Goal: Task Accomplishment & Management: Use online tool/utility

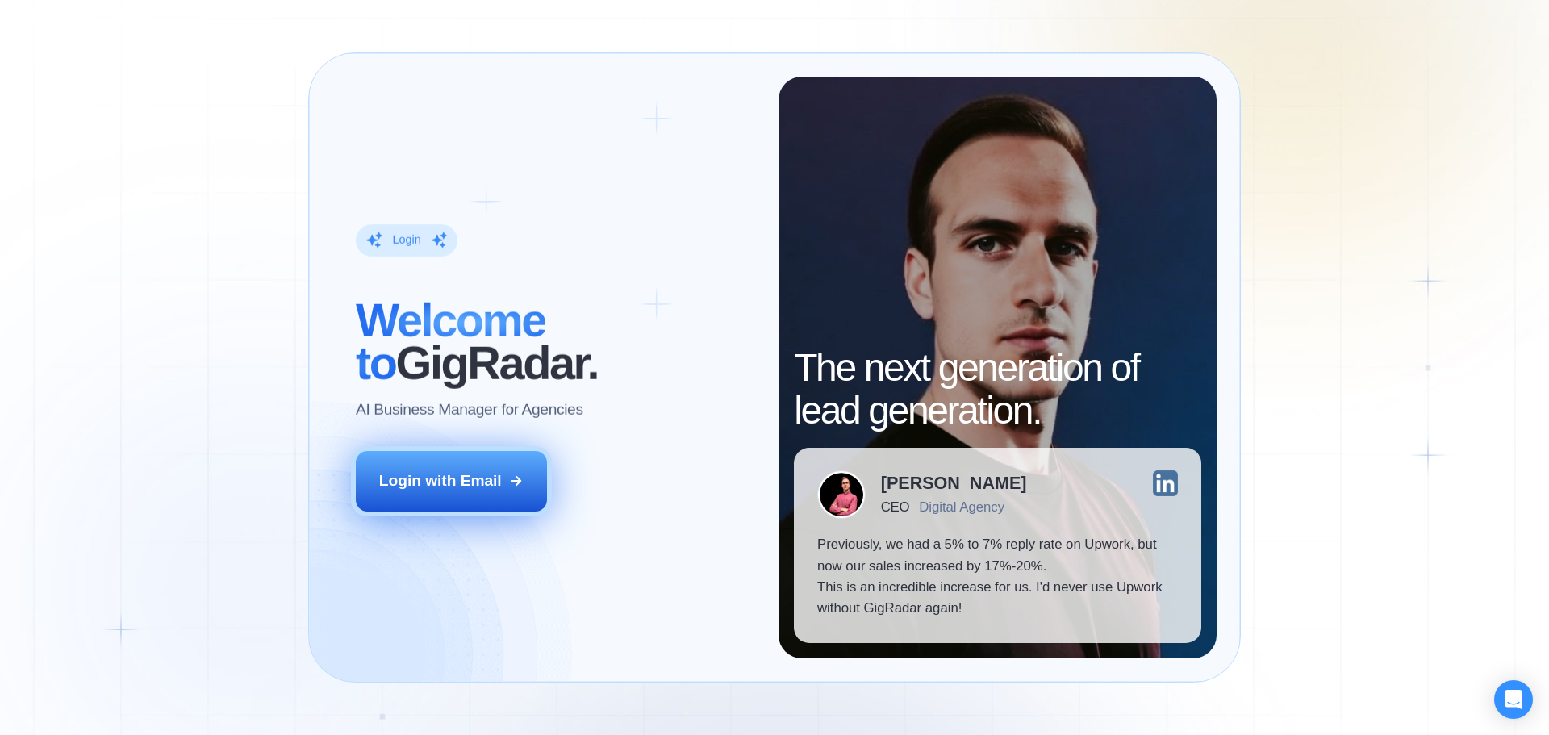
click at [429, 473] on div "Login with Email" at bounding box center [440, 480] width 123 height 21
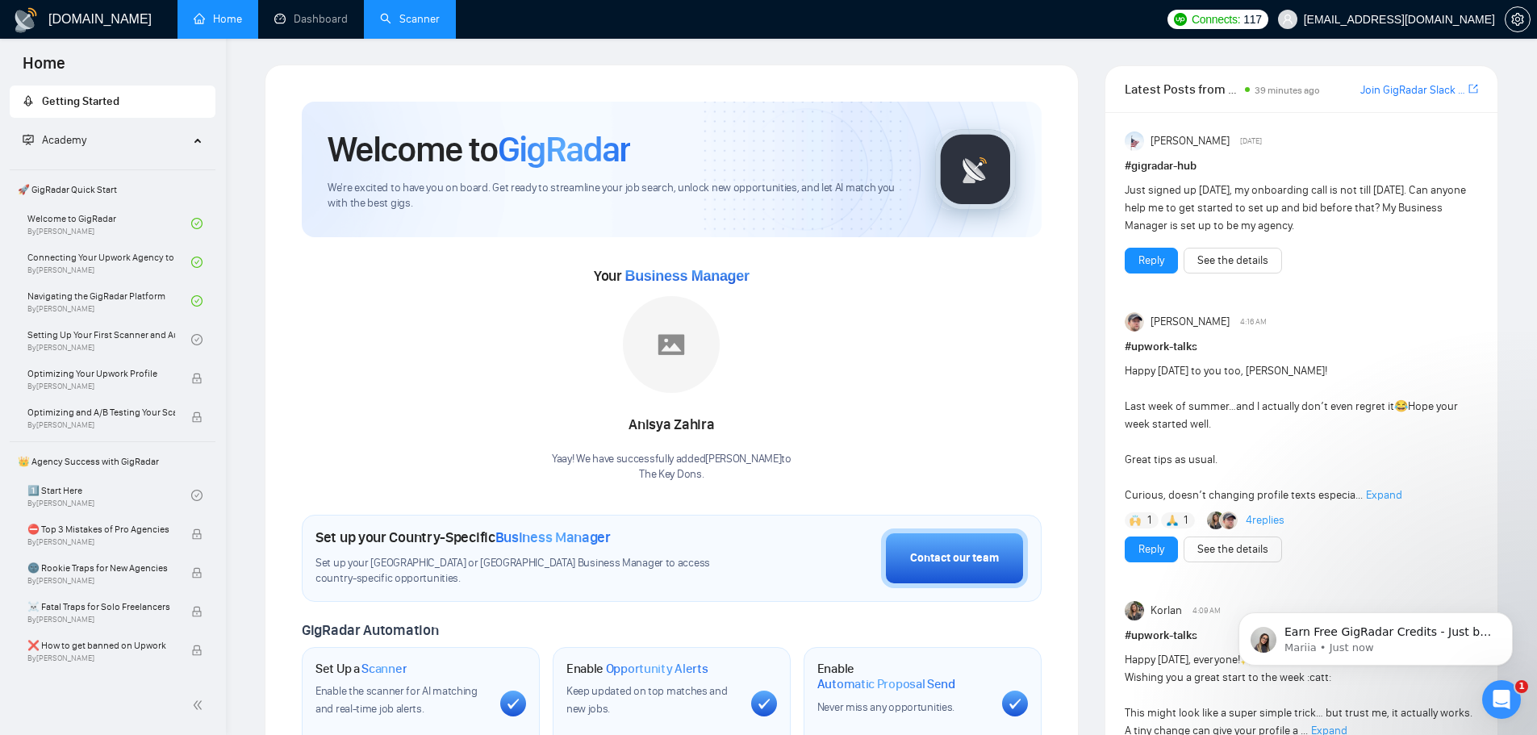
click at [436, 26] on link "Scanner" at bounding box center [410, 19] width 60 height 14
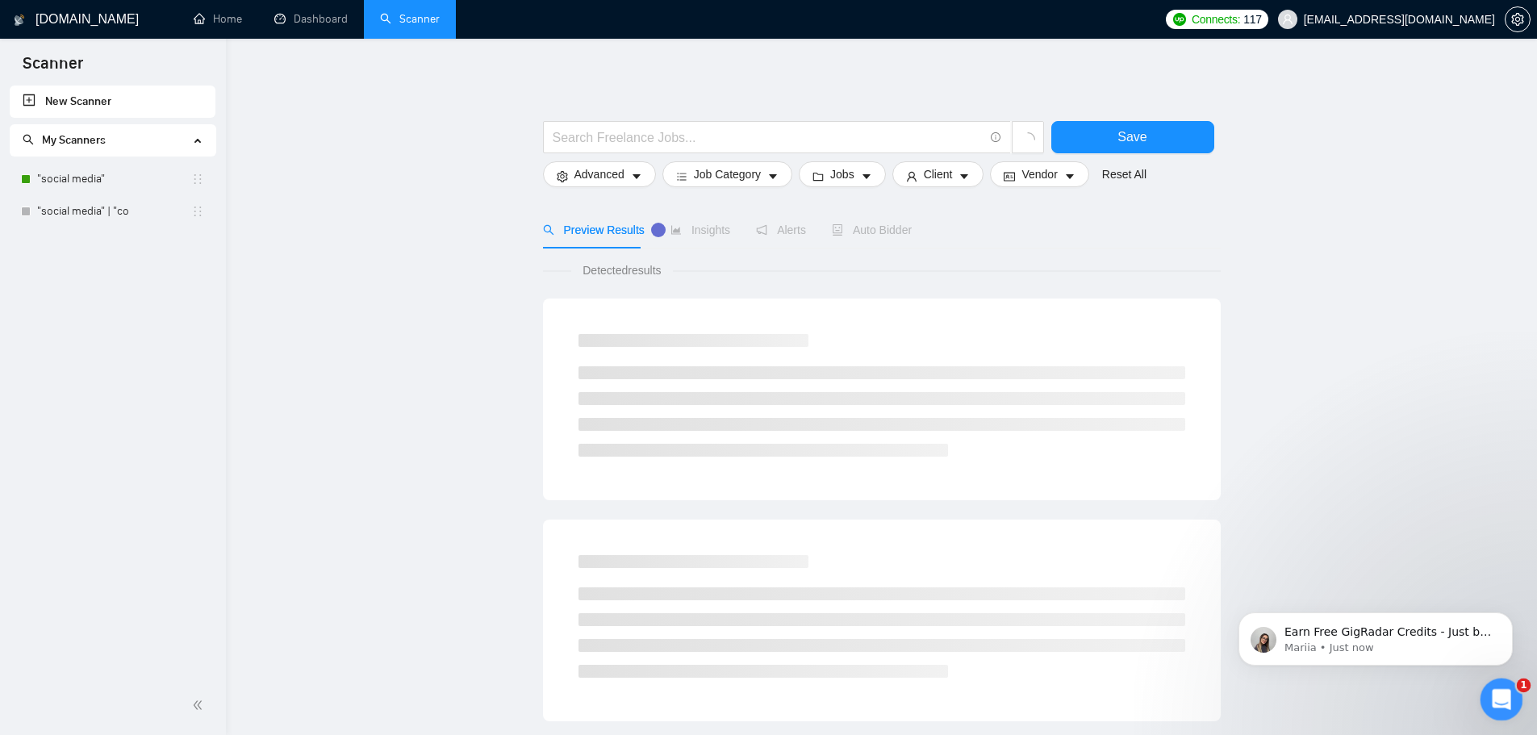
drag, startPoint x: 1510, startPoint y: 702, endPoint x: 2994, endPoint y: 1392, distance: 1637.2
click at [1511, 703] on div "Open Intercom Messenger" at bounding box center [1499, 697] width 53 height 53
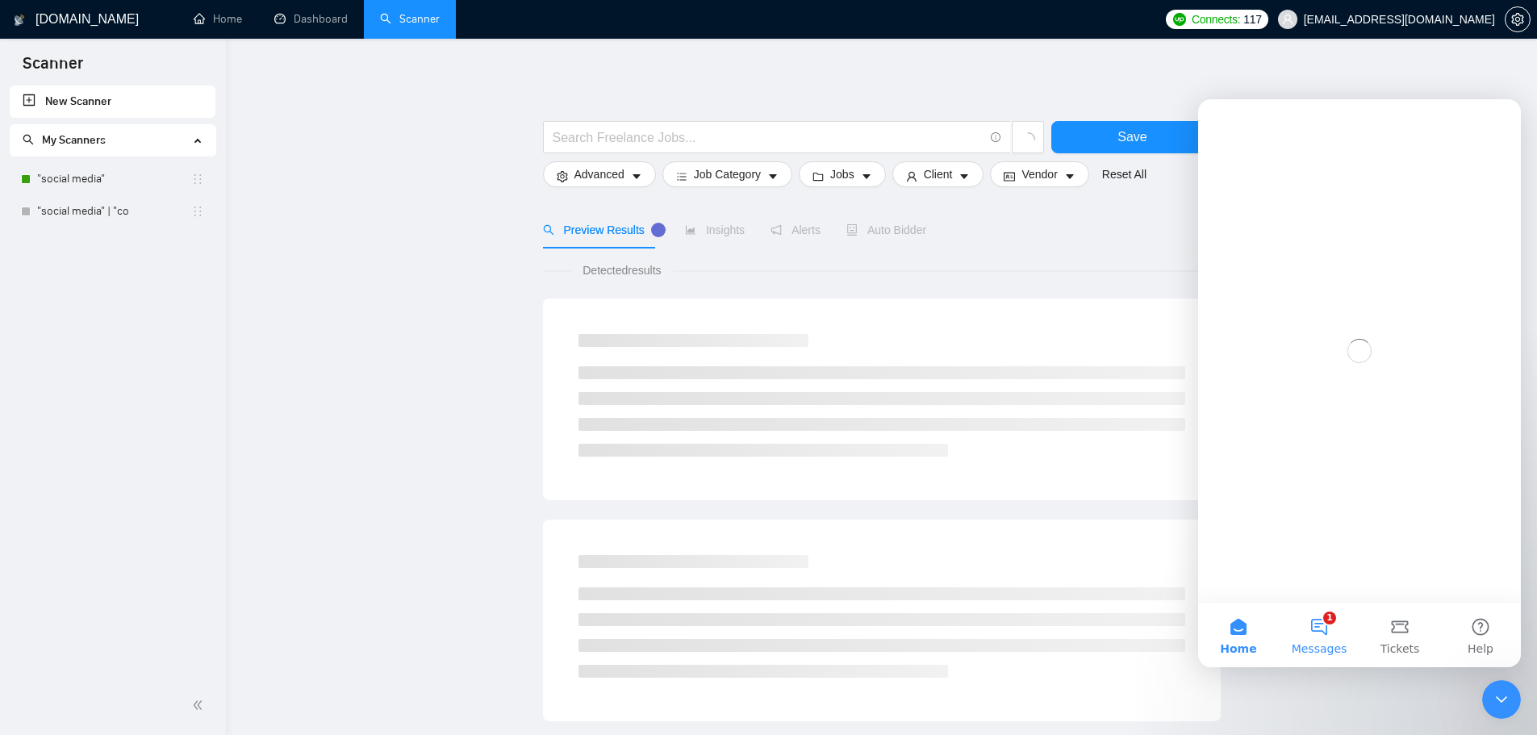
click at [1320, 637] on button "1 Messages" at bounding box center [1319, 635] width 81 height 65
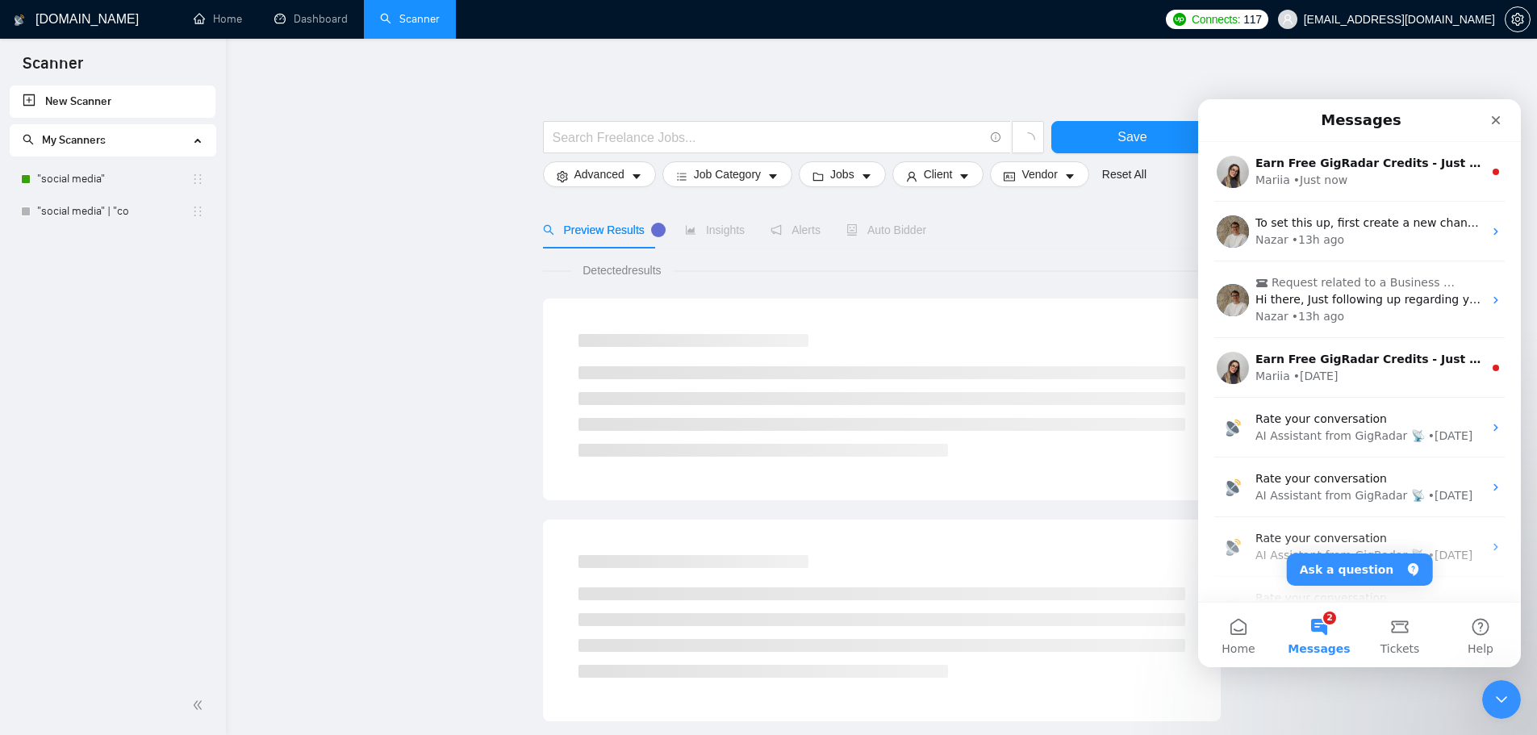
click at [1293, 112] on div "Messages" at bounding box center [1360, 120] width 302 height 29
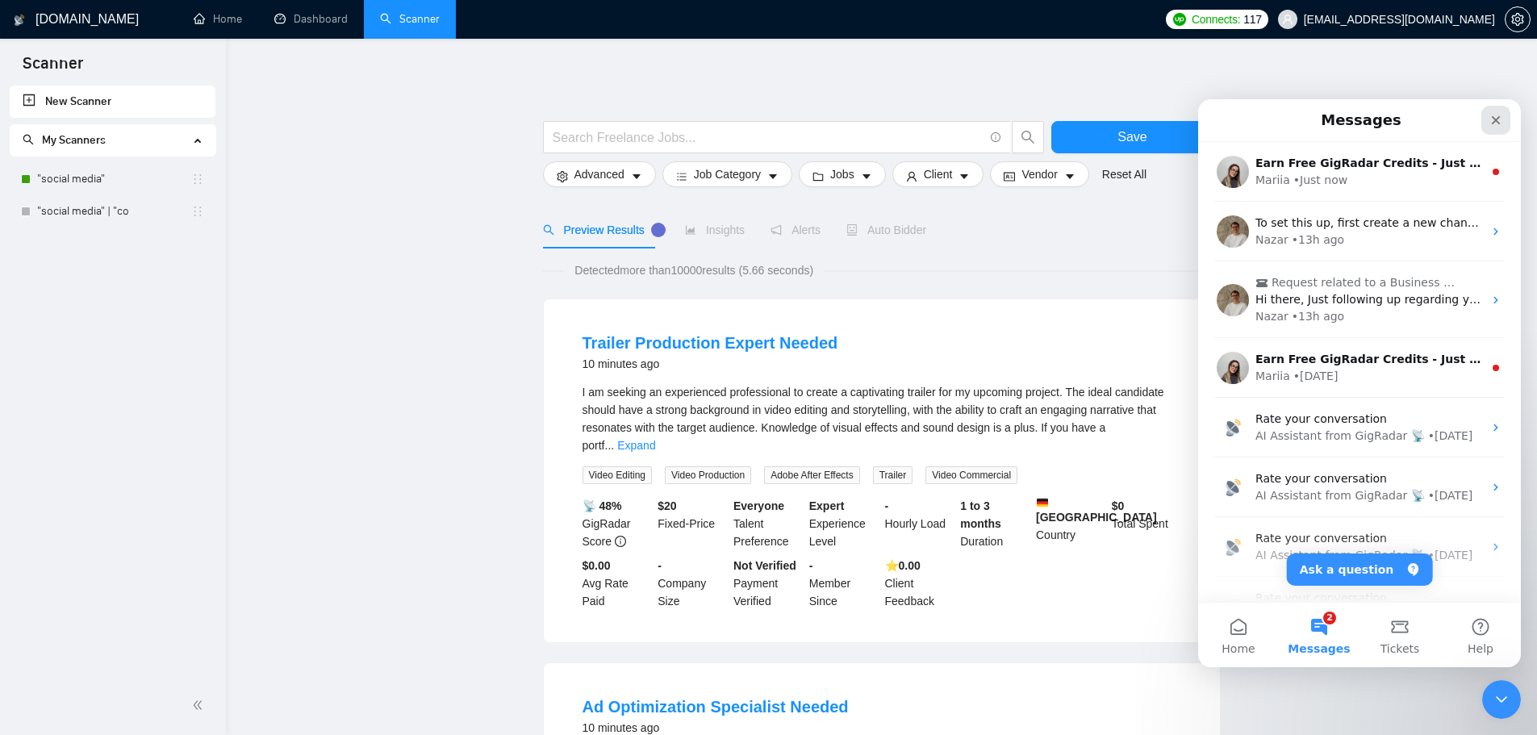
click at [1494, 124] on icon "Close" at bounding box center [1496, 120] width 13 height 13
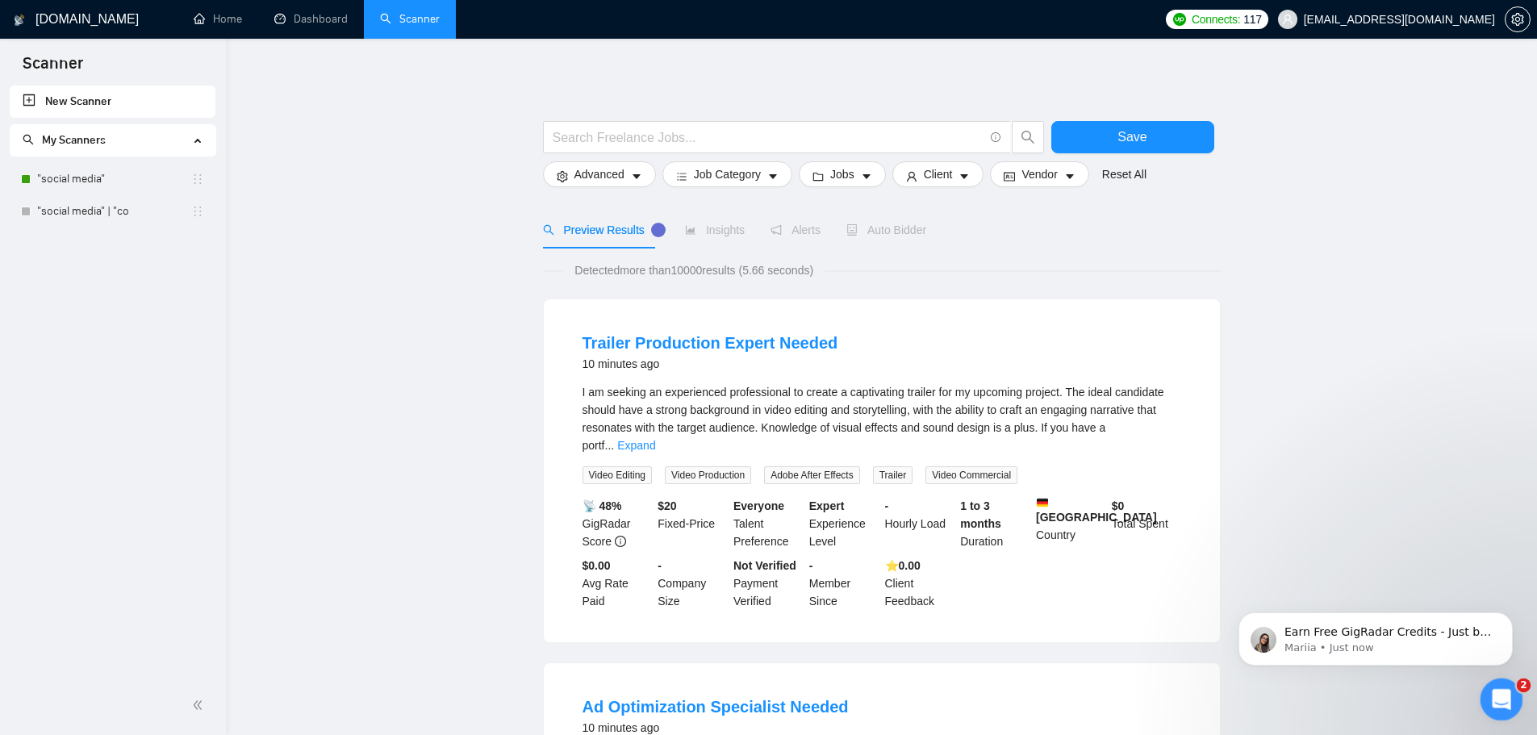
click at [1515, 703] on div "Open Intercom Messenger" at bounding box center [1499, 697] width 53 height 53
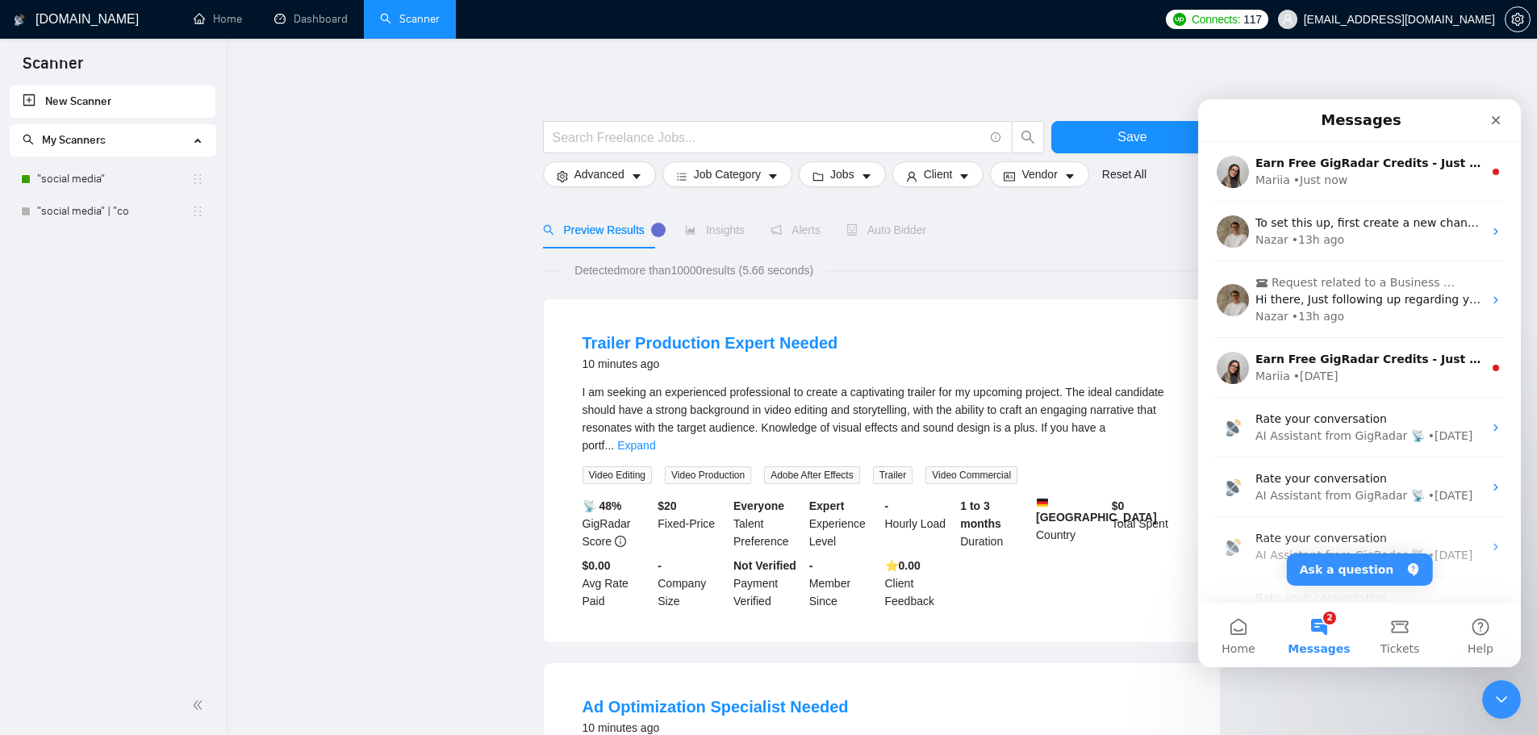
click at [1326, 628] on button "2 Messages" at bounding box center [1319, 635] width 81 height 65
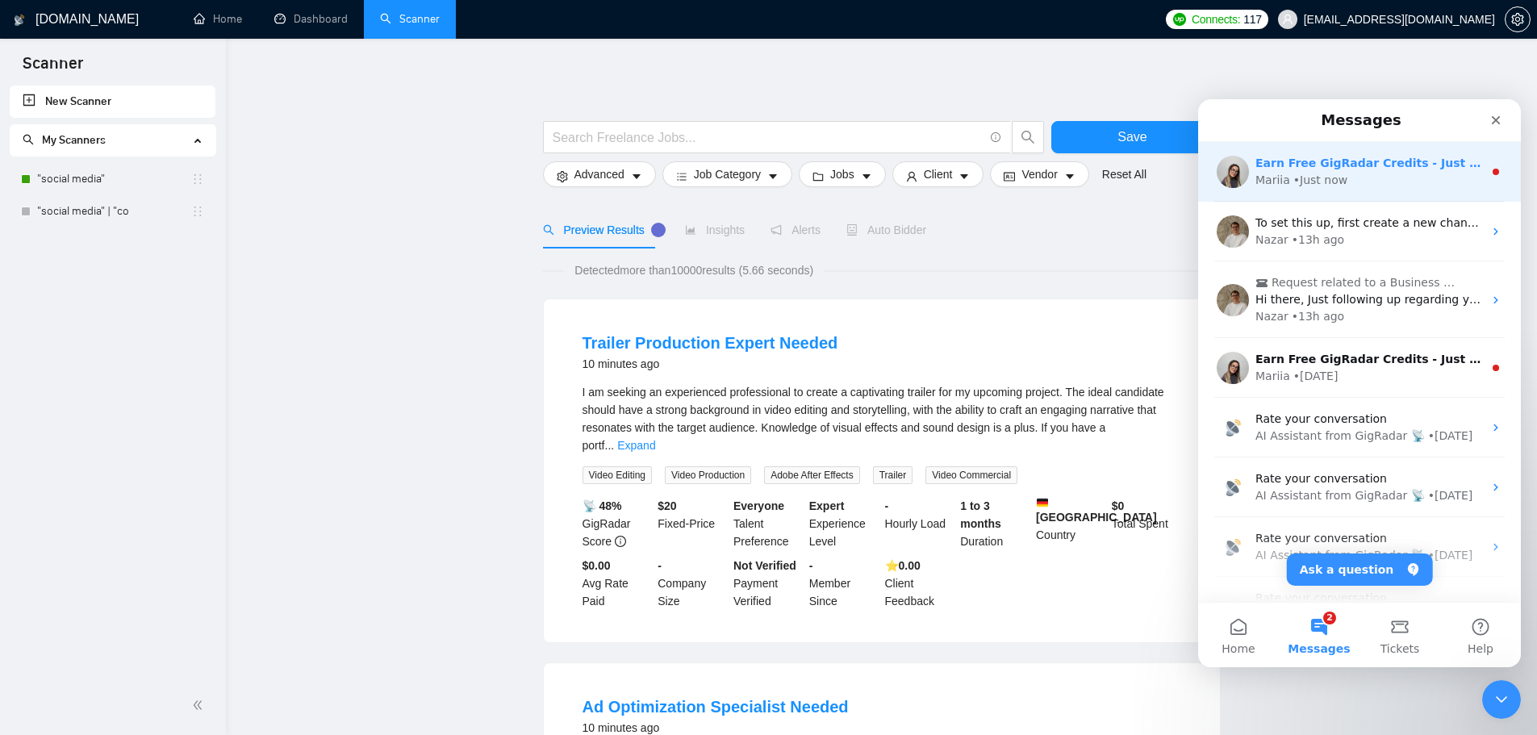
click at [1314, 172] on div "• Just now" at bounding box center [1320, 180] width 54 height 17
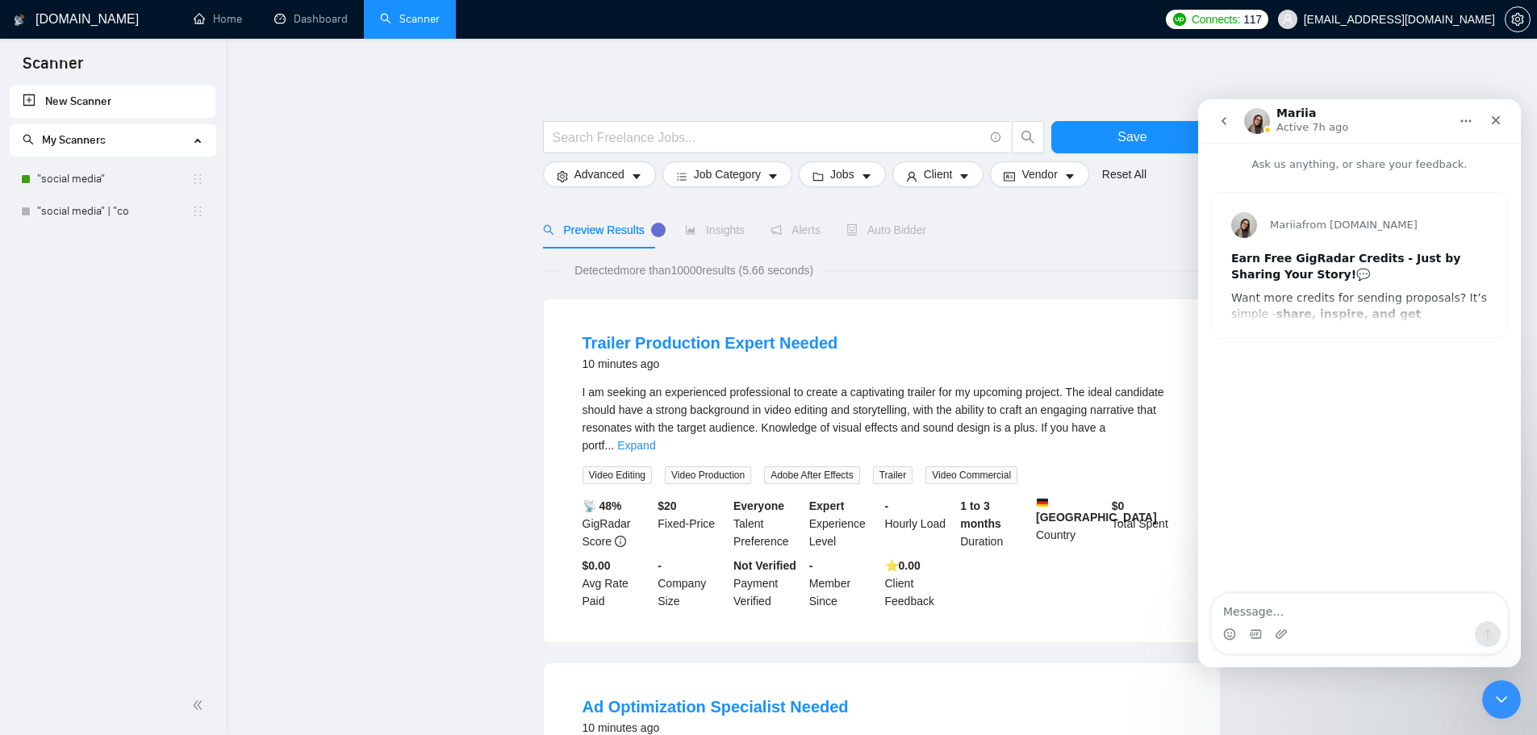
click at [1221, 119] on icon "go back" at bounding box center [1224, 121] width 13 height 13
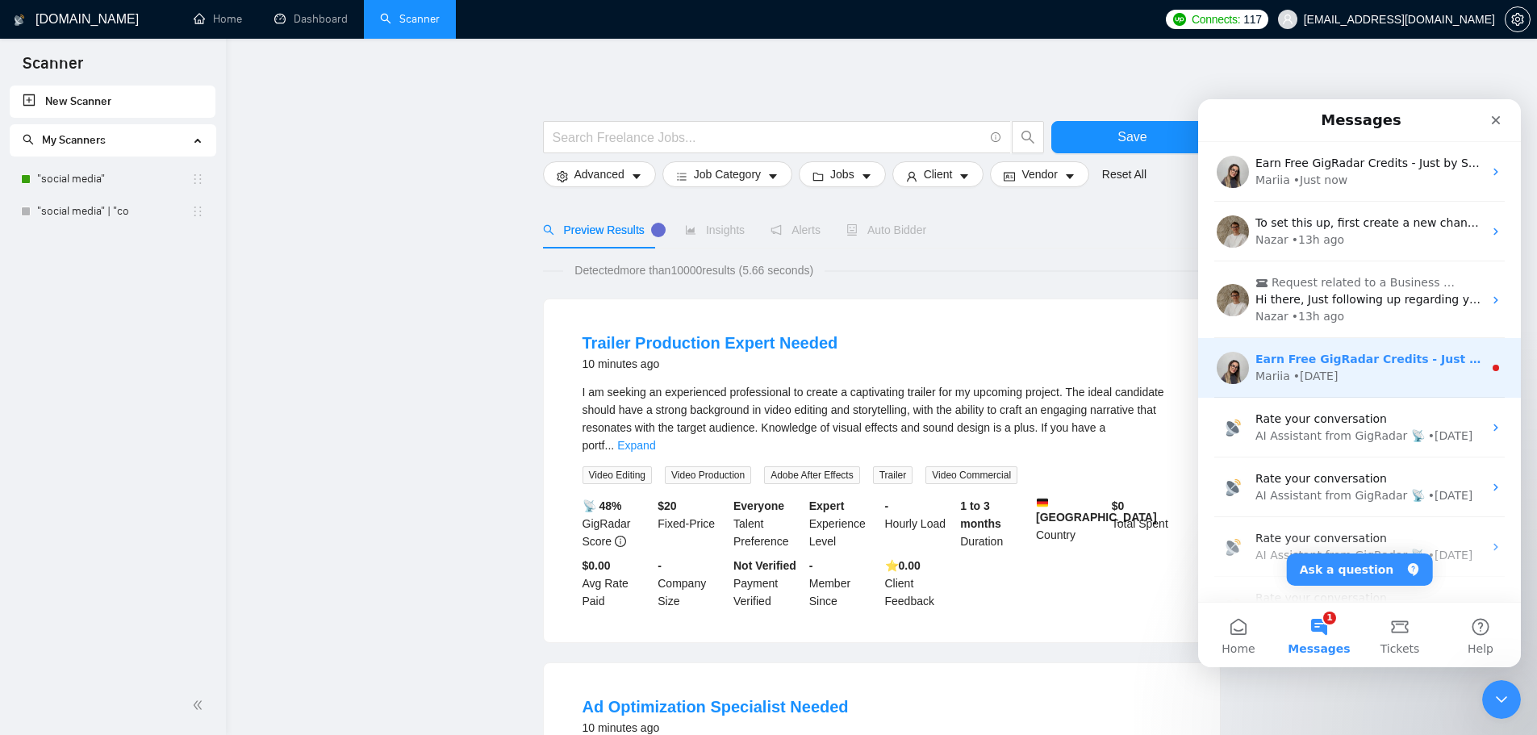
click at [1372, 375] on div "Mariia • 1d ago" at bounding box center [1370, 376] width 228 height 17
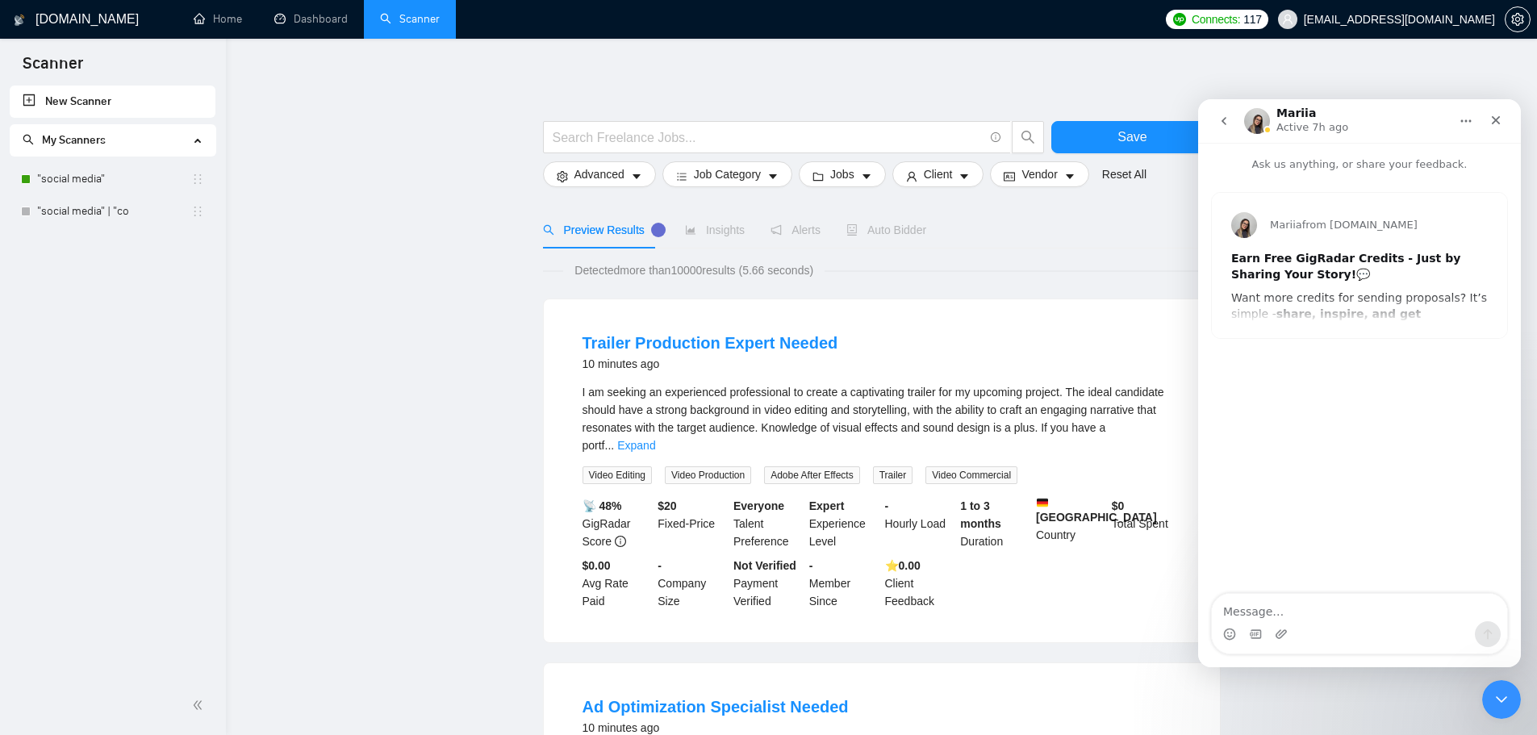
click at [1222, 119] on icon "go back" at bounding box center [1224, 121] width 13 height 13
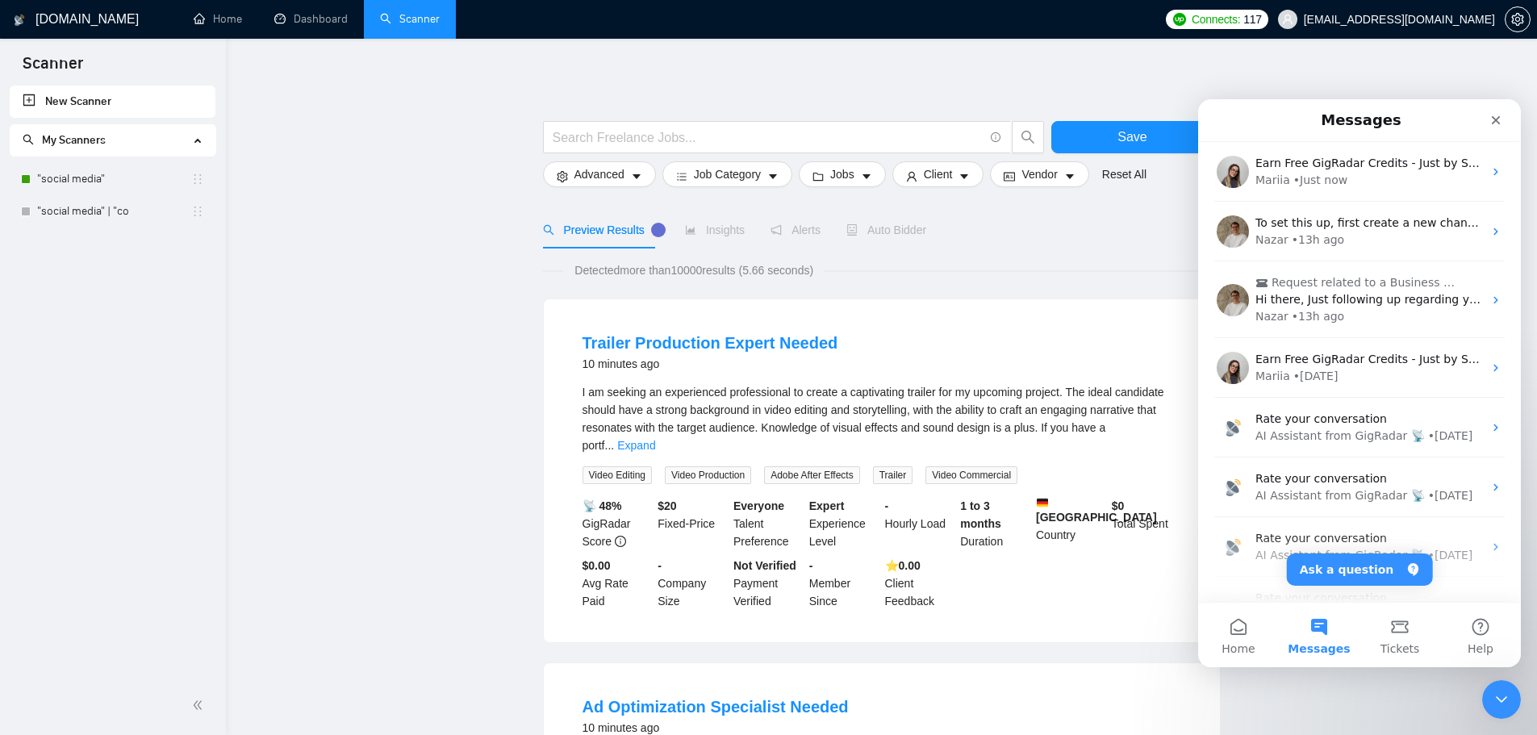
click at [1500, 119] on icon "Close" at bounding box center [1496, 120] width 13 height 13
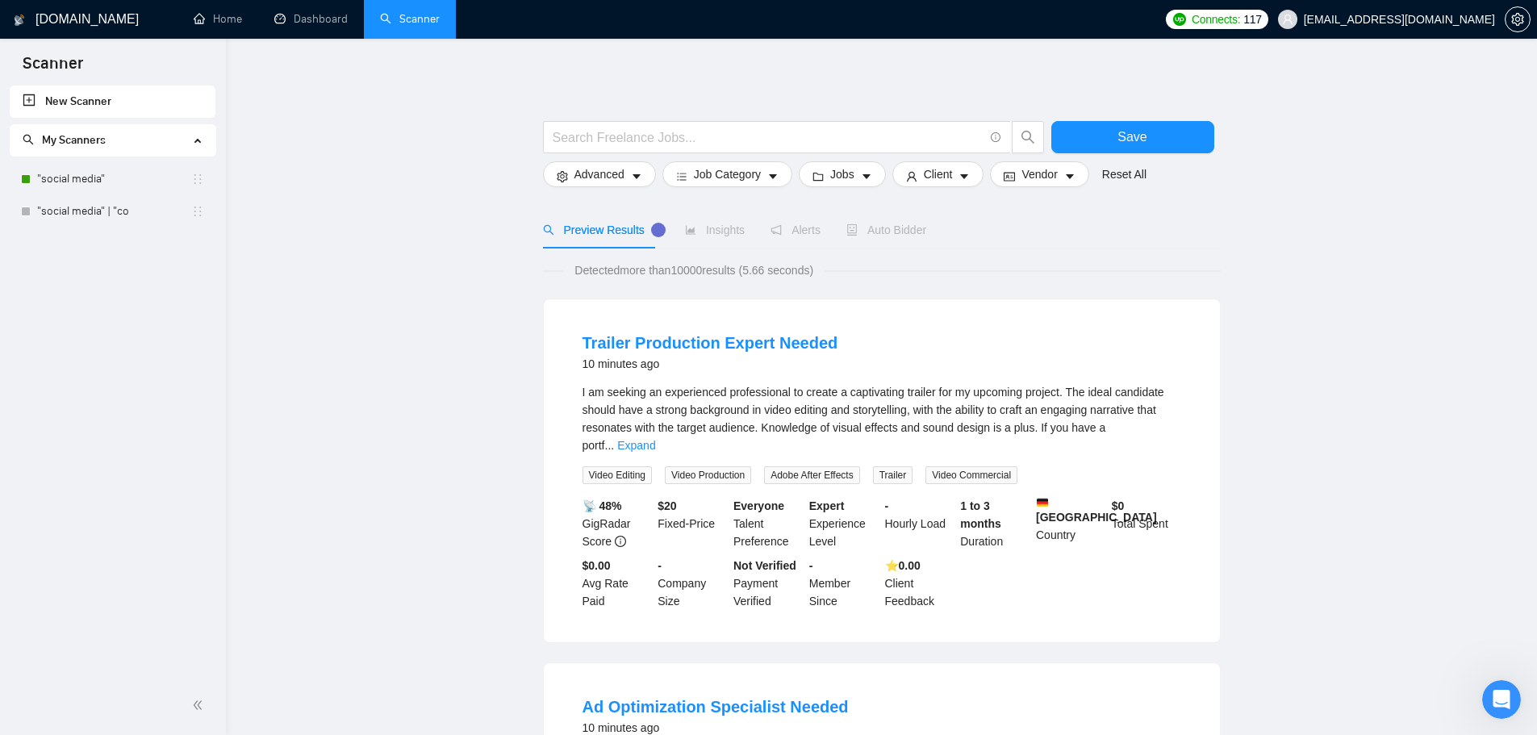
click at [916, 228] on span "Auto Bidder" at bounding box center [886, 230] width 80 height 13
click at [73, 186] on link ""social media"" at bounding box center [114, 179] width 154 height 32
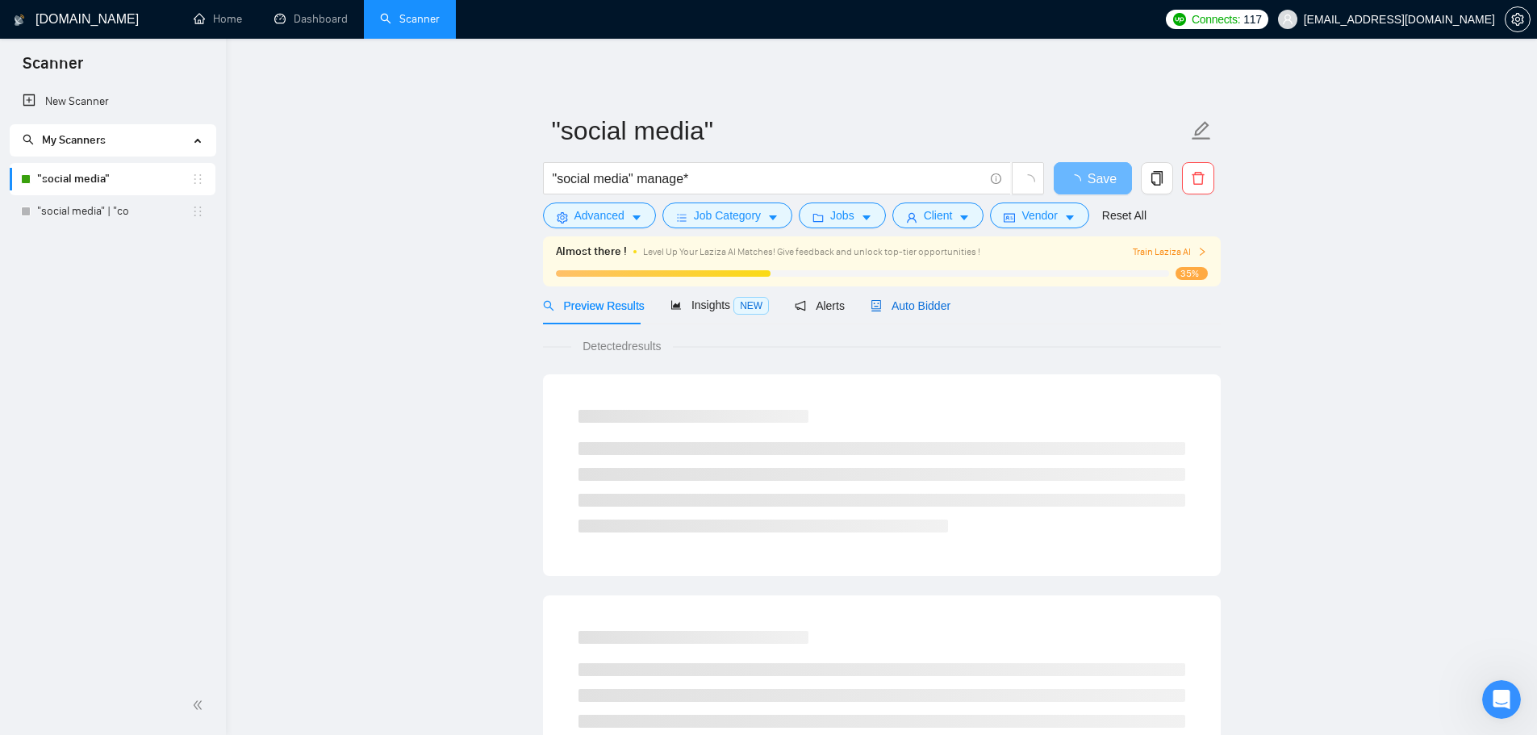
click at [932, 305] on span "Auto Bidder" at bounding box center [911, 305] width 80 height 13
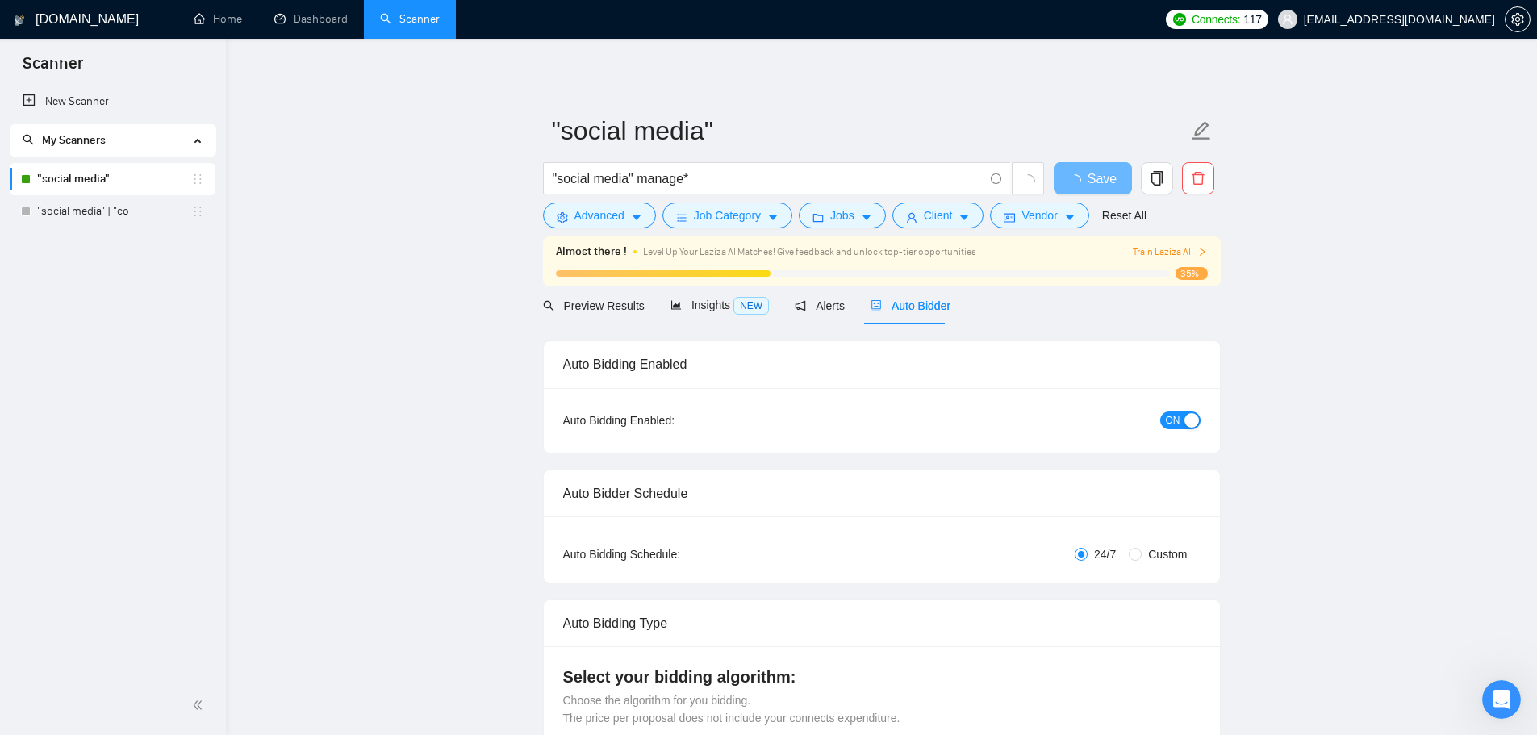
checkbox input "true"
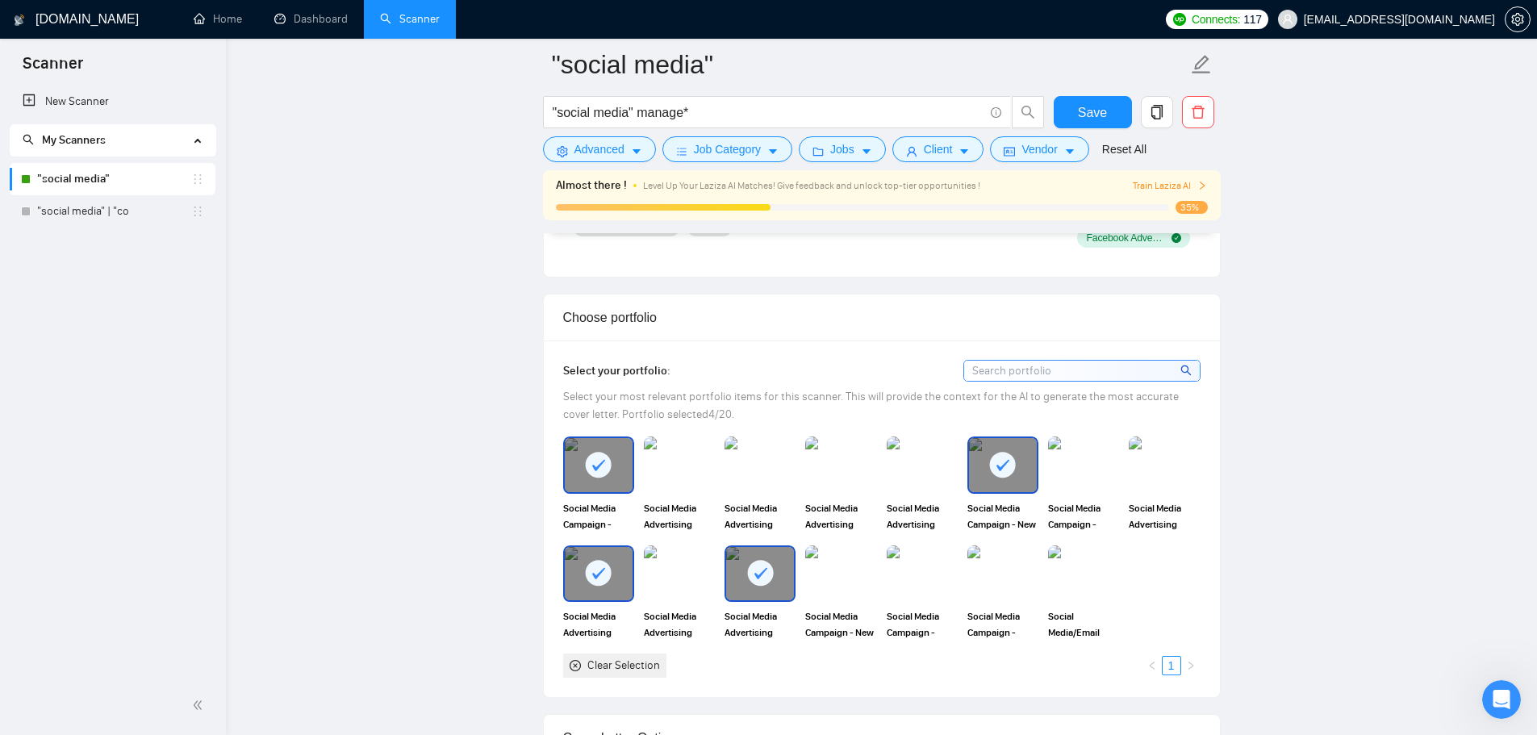
scroll to position [1231, 0]
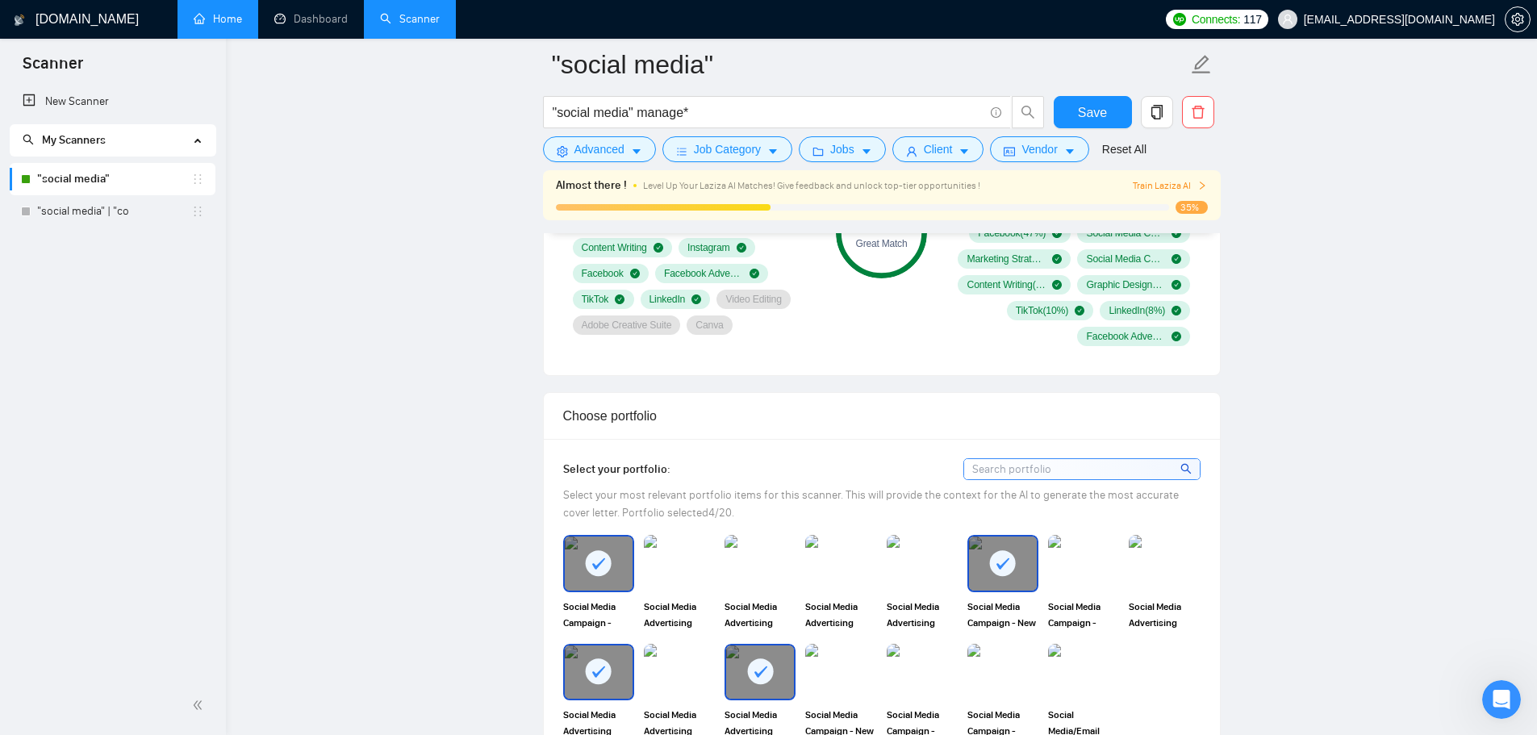
click at [225, 12] on link "Home" at bounding box center [218, 19] width 48 height 14
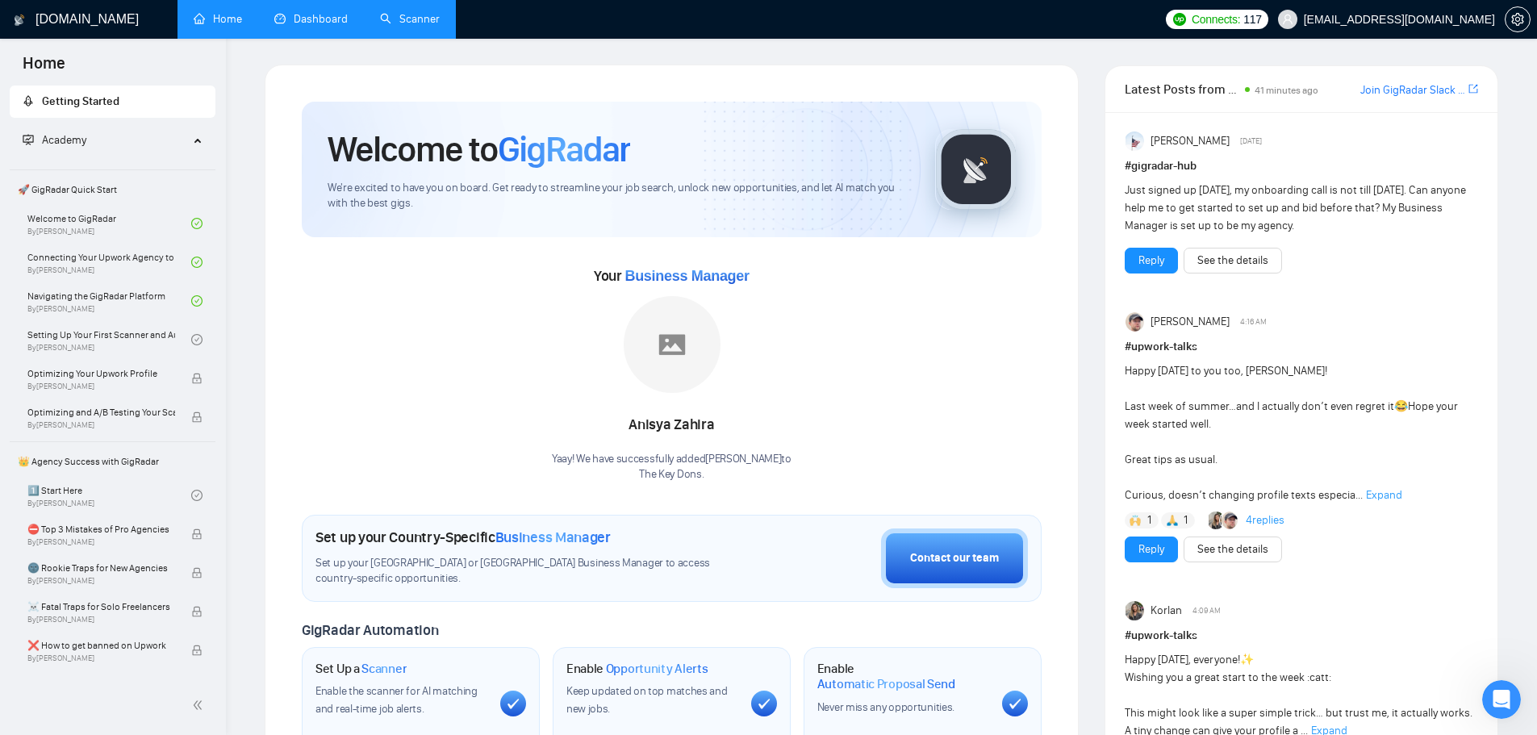
click at [321, 18] on link "Dashboard" at bounding box center [310, 19] width 73 height 14
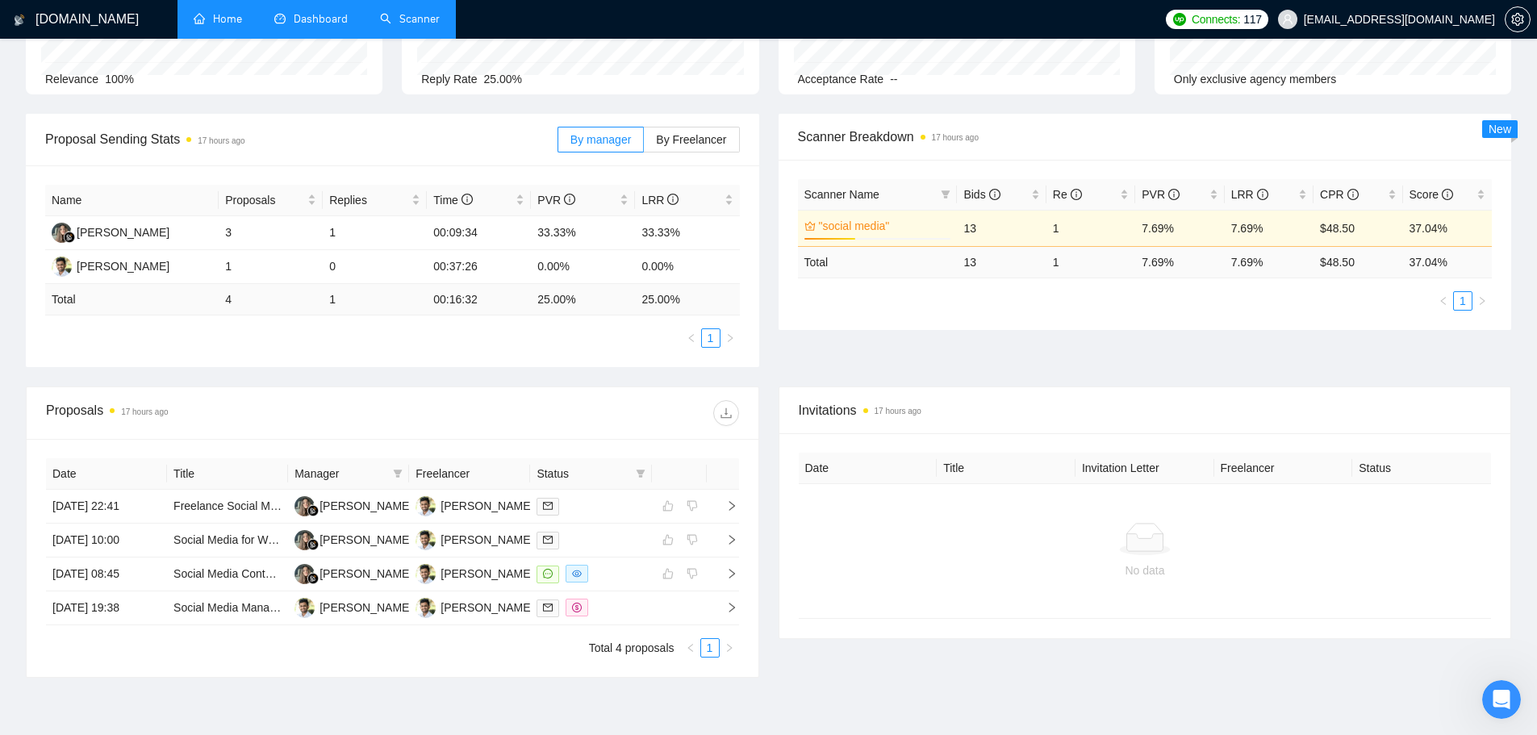
scroll to position [15, 0]
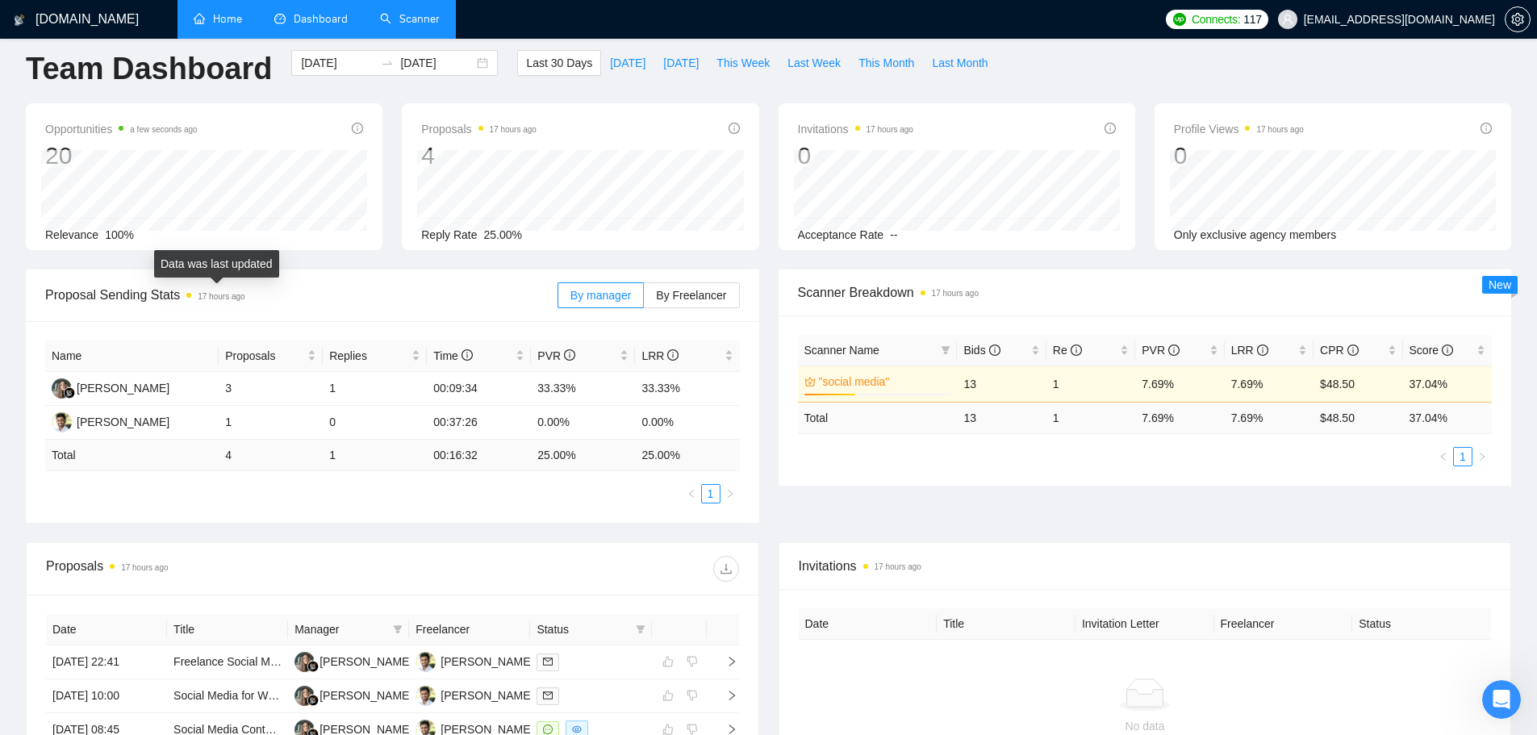
click at [200, 294] on time "17 hours ago" at bounding box center [221, 296] width 47 height 9
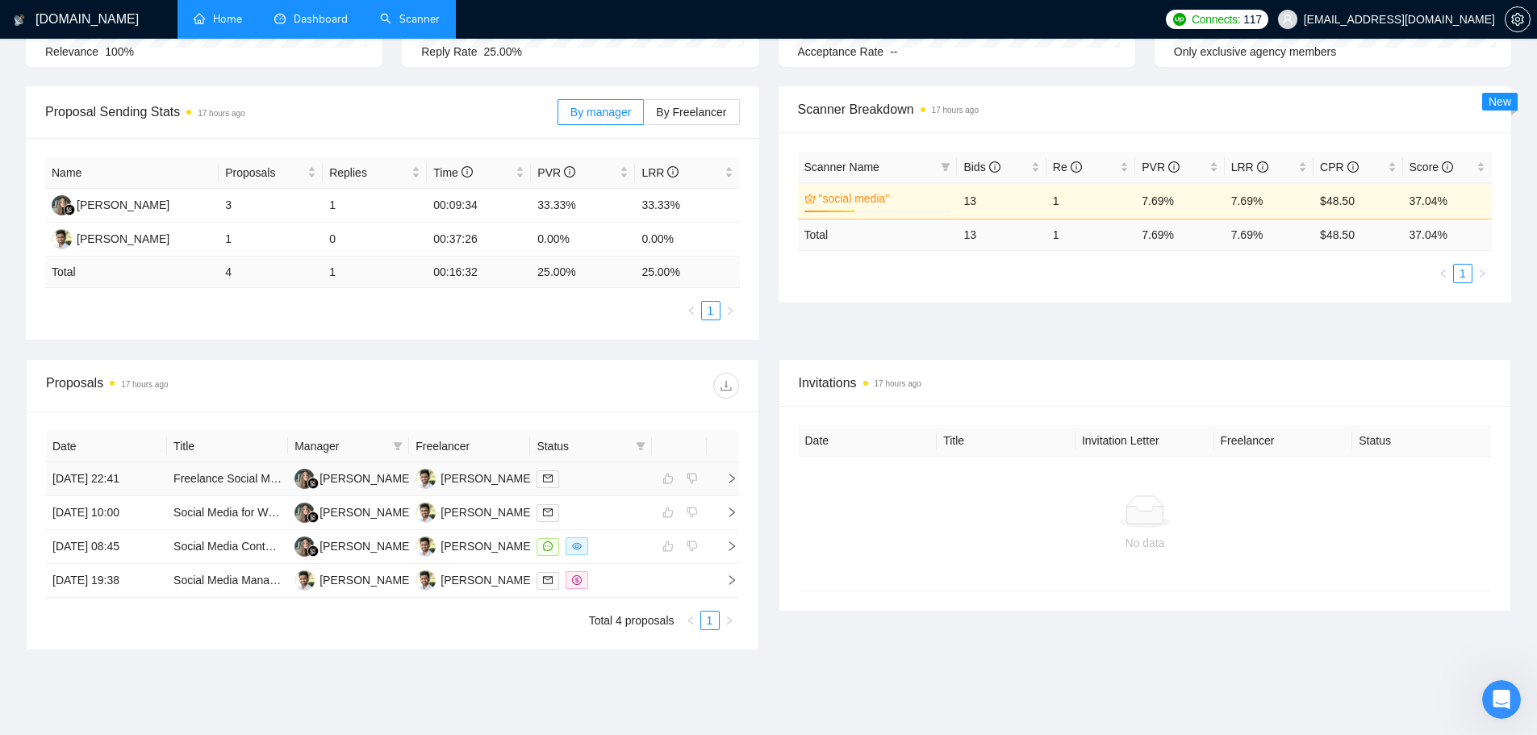
scroll to position [0, 0]
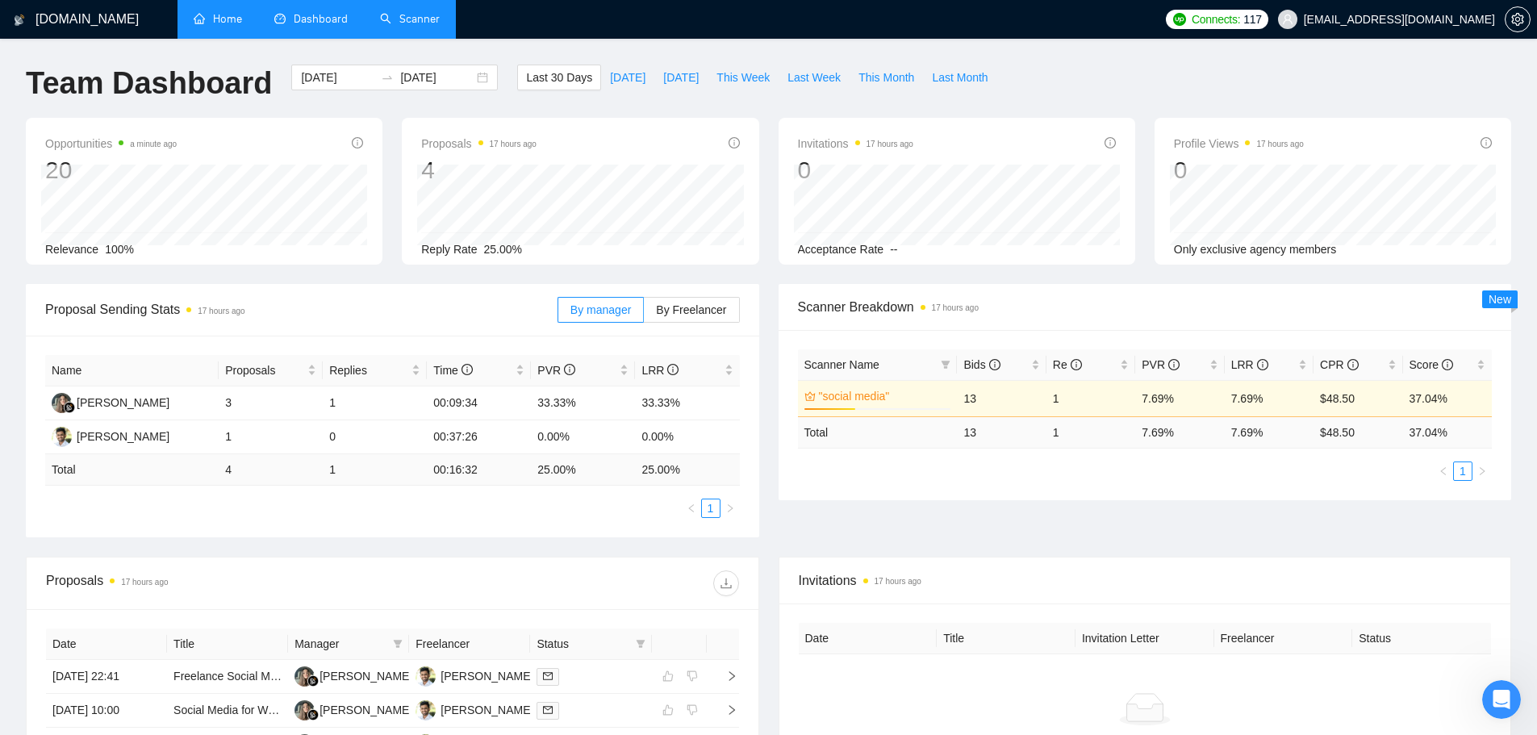
click at [427, 25] on link "Scanner" at bounding box center [410, 19] width 60 height 14
